Goal: Information Seeking & Learning: Check status

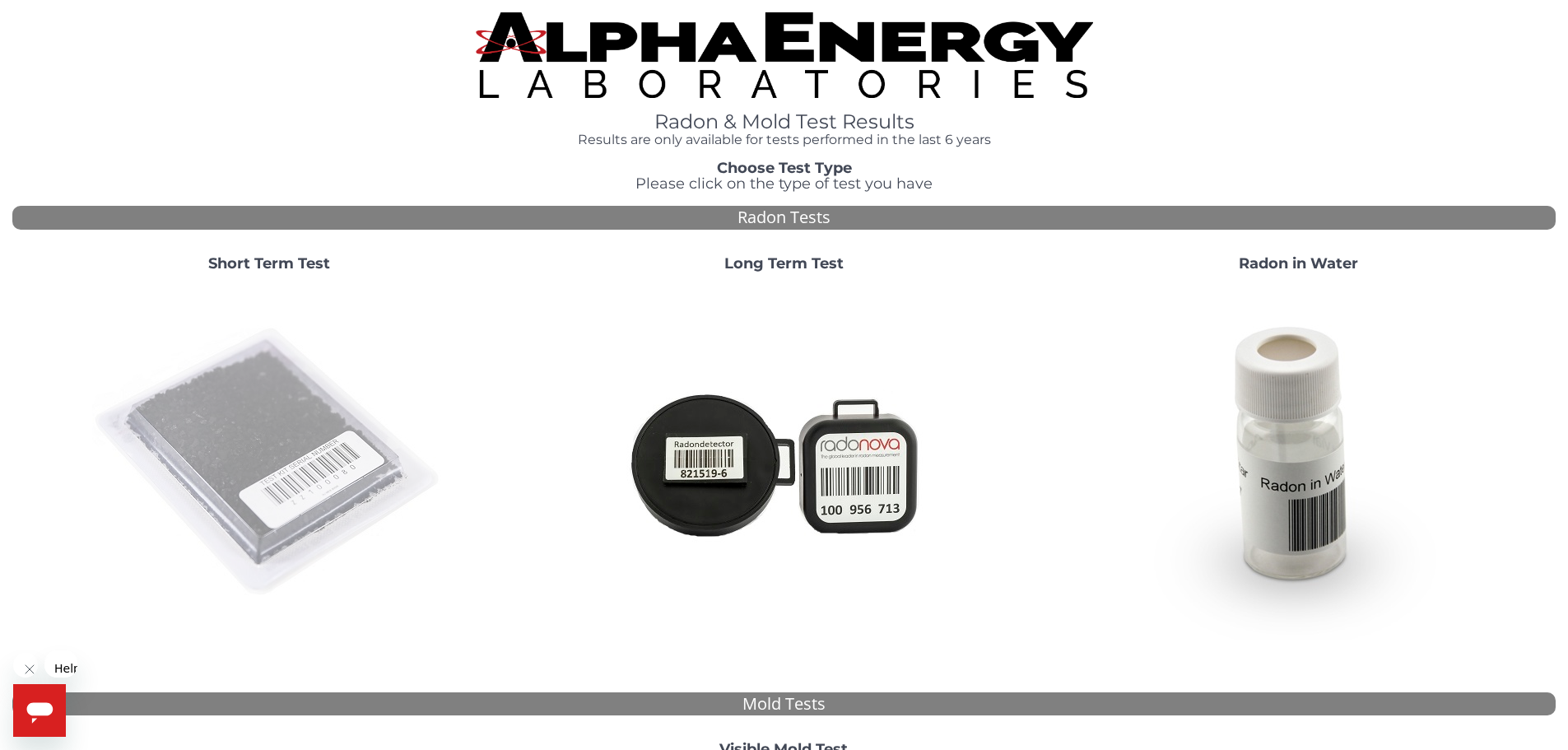
click at [325, 348] on img at bounding box center [270, 463] width 354 height 354
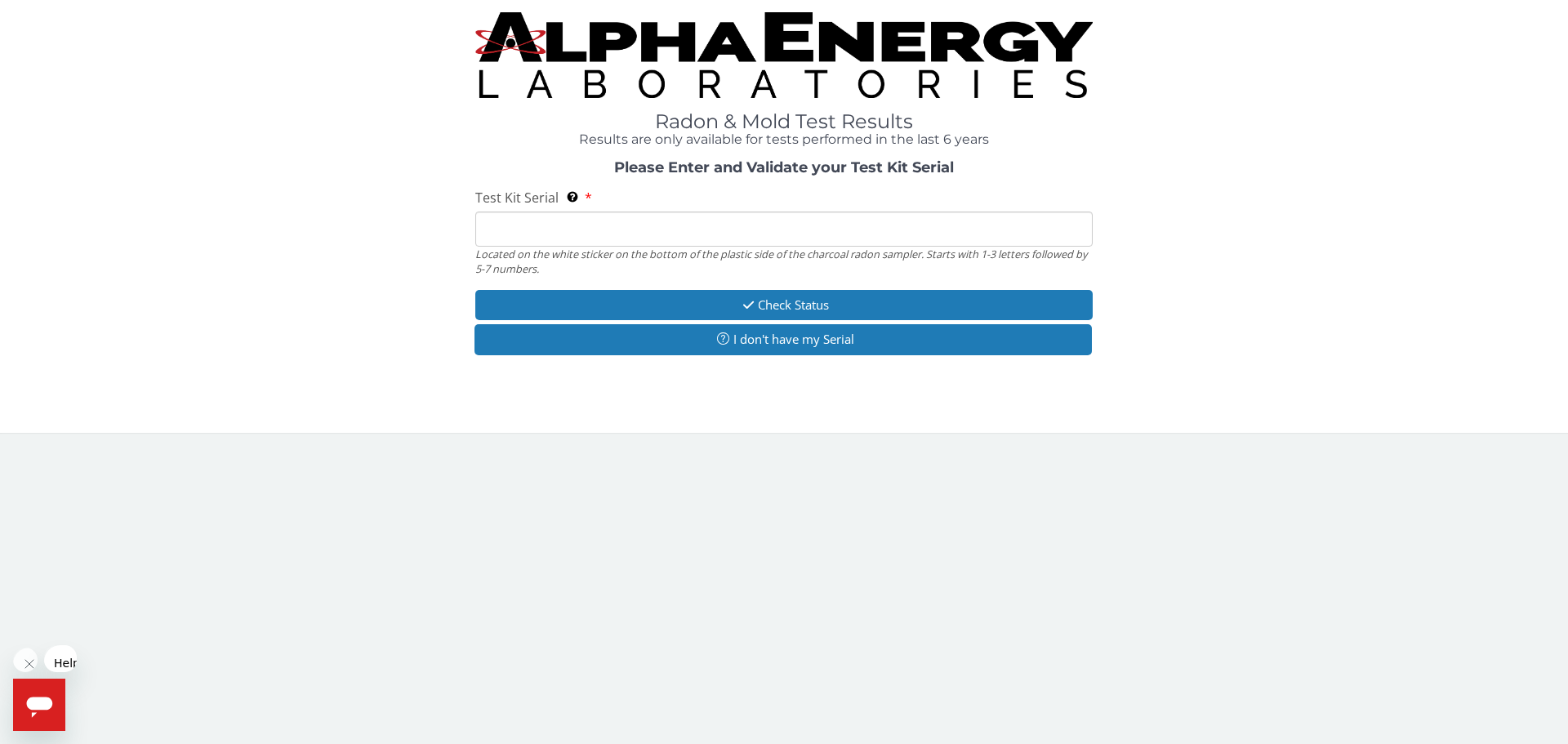
click at [651, 212] on input "Test Kit Serial Located on the white sticker on the bottom of the plastic side …" at bounding box center [784, 229] width 618 height 35
paste input "rk152230"
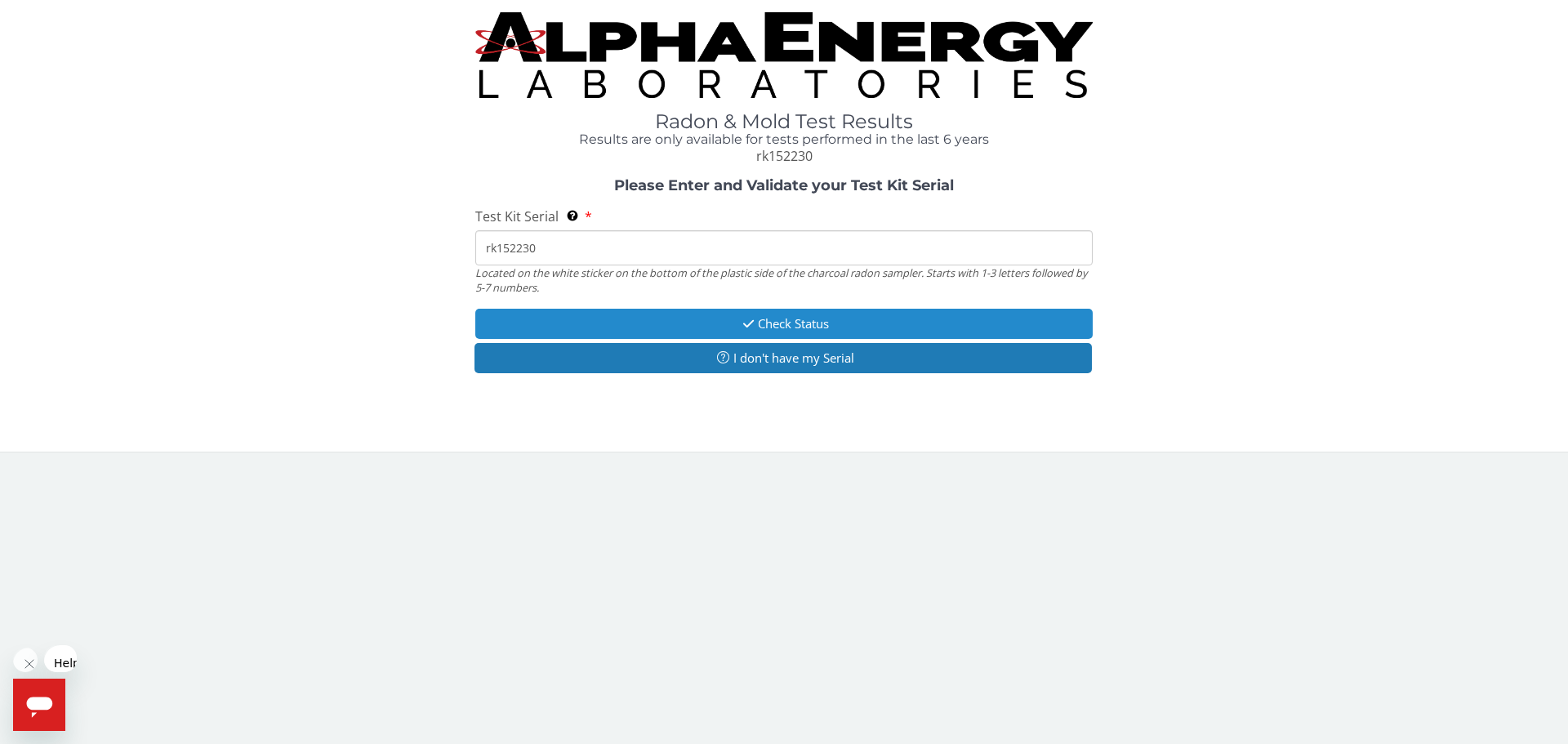
type input "rk152230"
click at [640, 309] on button "Check Status" at bounding box center [784, 323] width 618 height 30
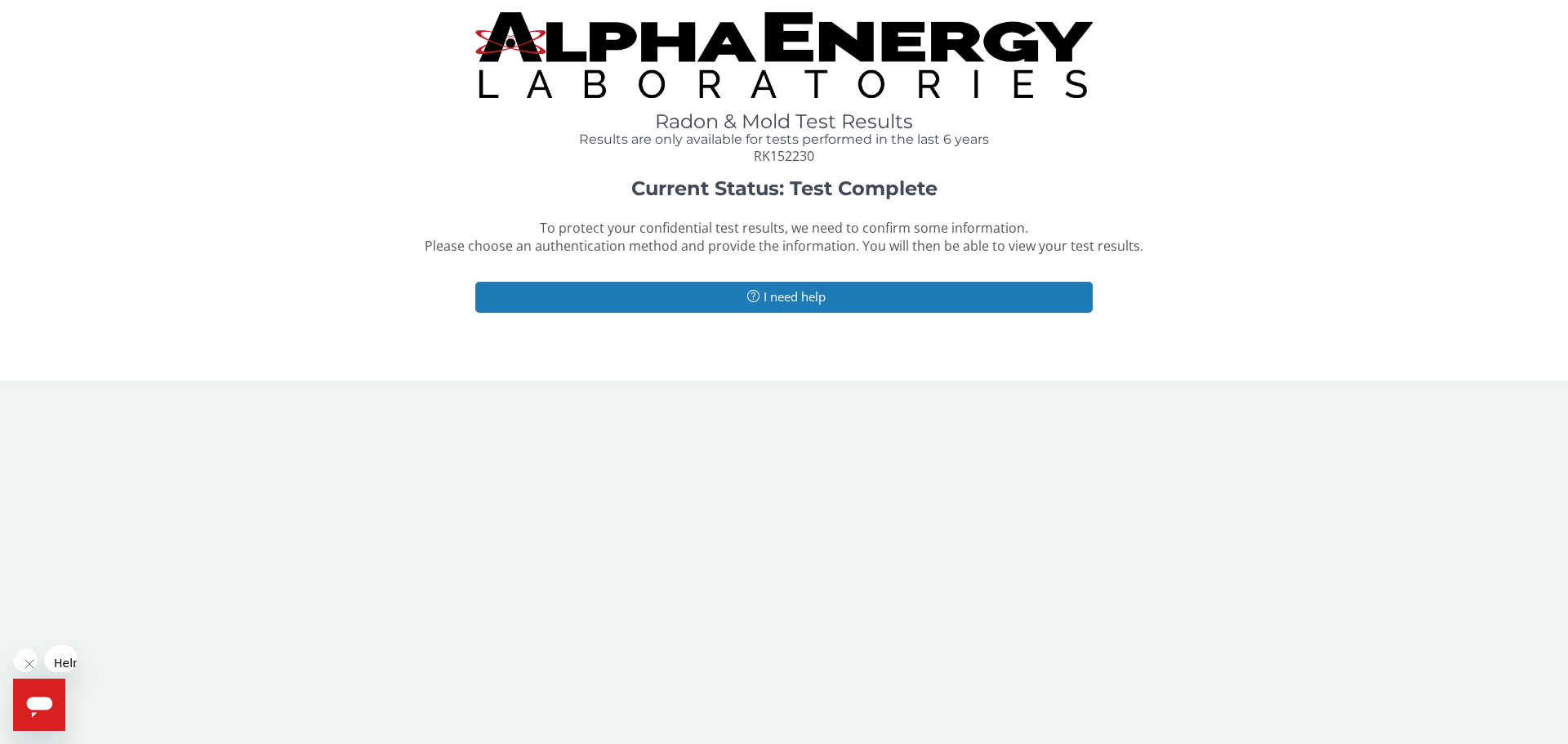
click at [298, 393] on body "Radon & Mold Test Results Results are only available for tests performed in the…" at bounding box center [784, 372] width 1568 height 744
drag, startPoint x: 865, startPoint y: 334, endPoint x: 596, endPoint y: 121, distance: 343.1
click at [855, 338] on div "Radon & Mold Test Results Results are only available for tests performed in the…" at bounding box center [784, 198] width 1568 height 397
